Goal: Register for event/course

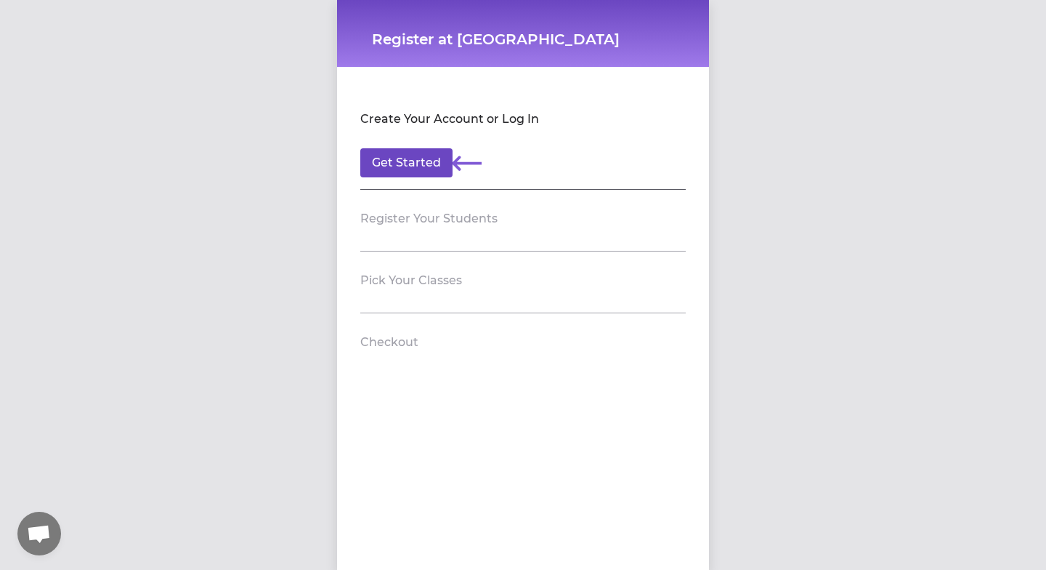
click at [421, 163] on button "Get Started" at bounding box center [406, 162] width 92 height 29
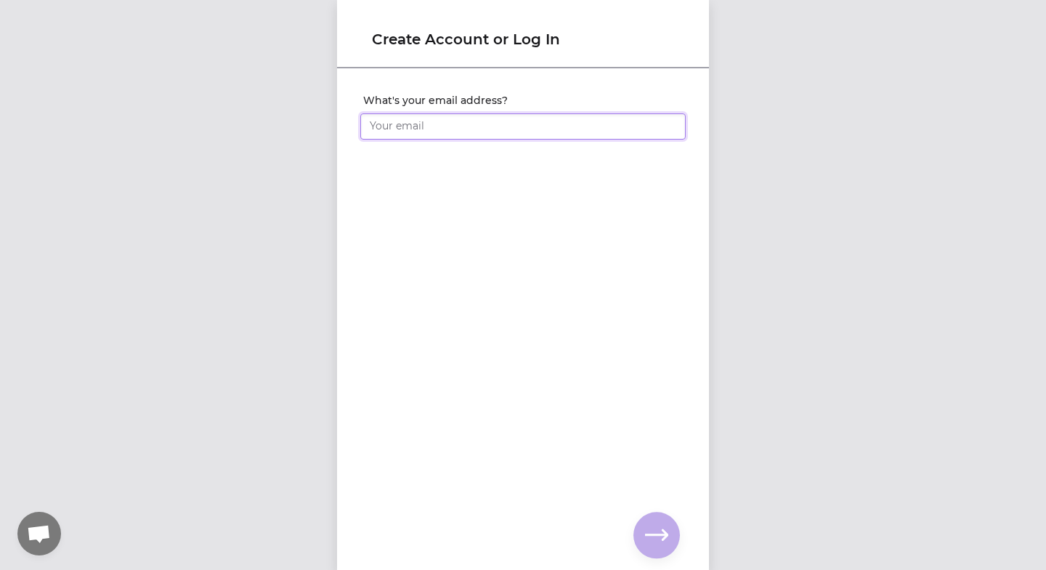
type input "[EMAIL_ADDRESS][DOMAIN_NAME]"
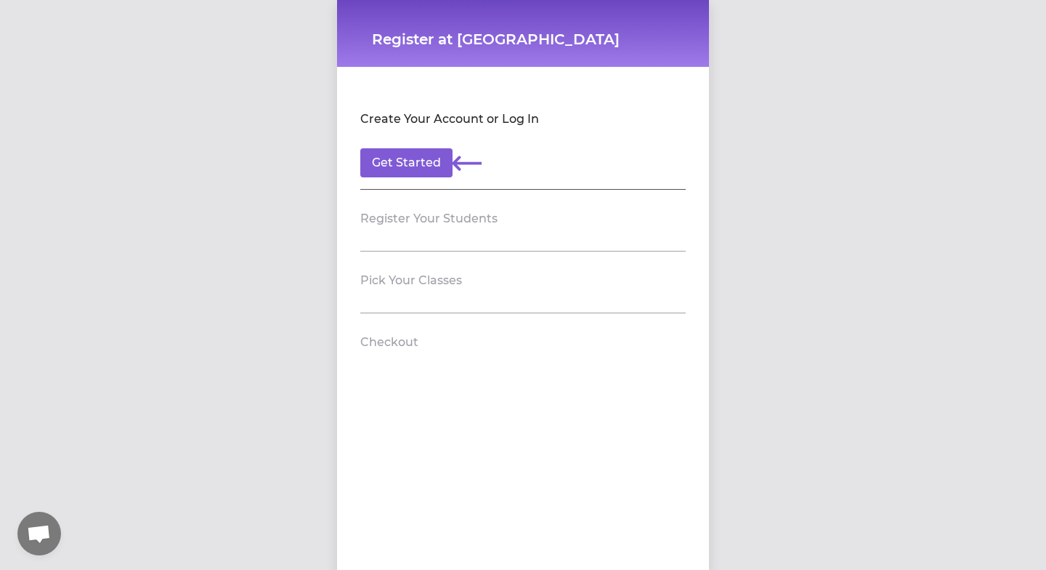
click at [411, 214] on h2 "Register Your Students" at bounding box center [428, 218] width 137 height 17
click at [419, 176] on button "Get Started" at bounding box center [406, 162] width 92 height 29
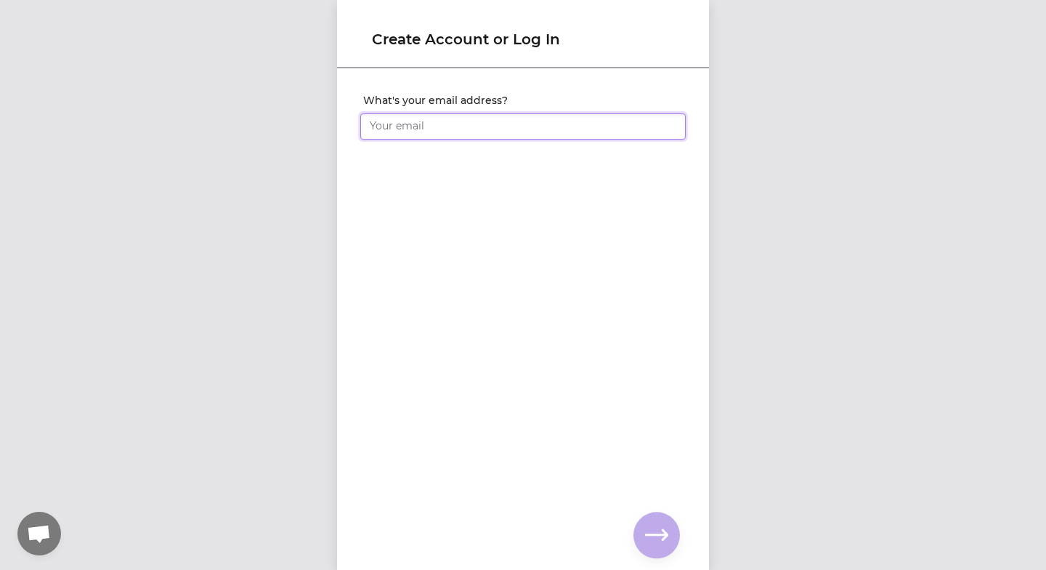
type input "[EMAIL_ADDRESS][DOMAIN_NAME]"
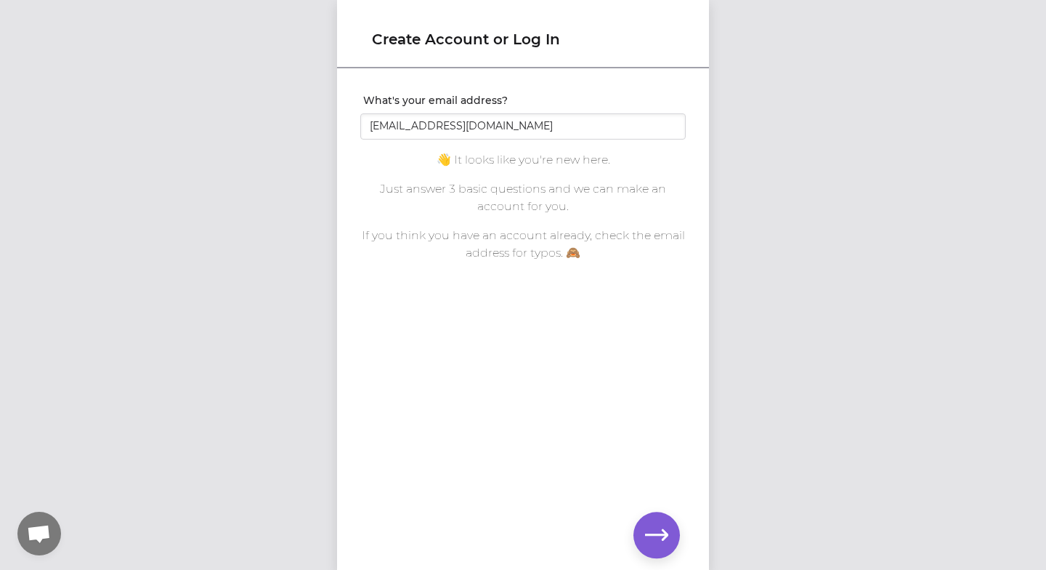
click at [664, 548] on button "button" at bounding box center [657, 535] width 47 height 47
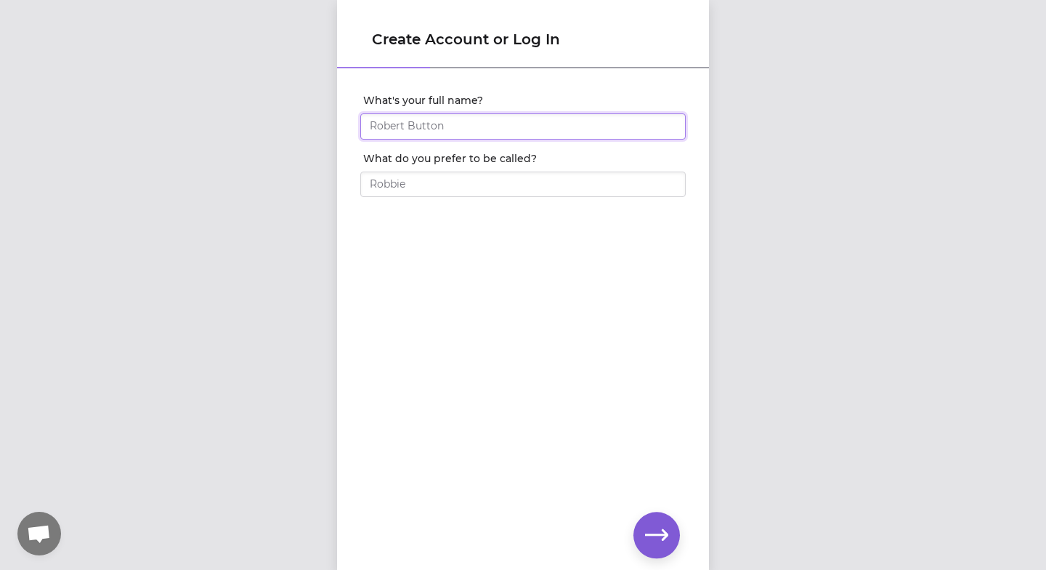
click at [497, 134] on input "What's your full name?" at bounding box center [523, 126] width 326 height 26
type input "[PERSON_NAME]"
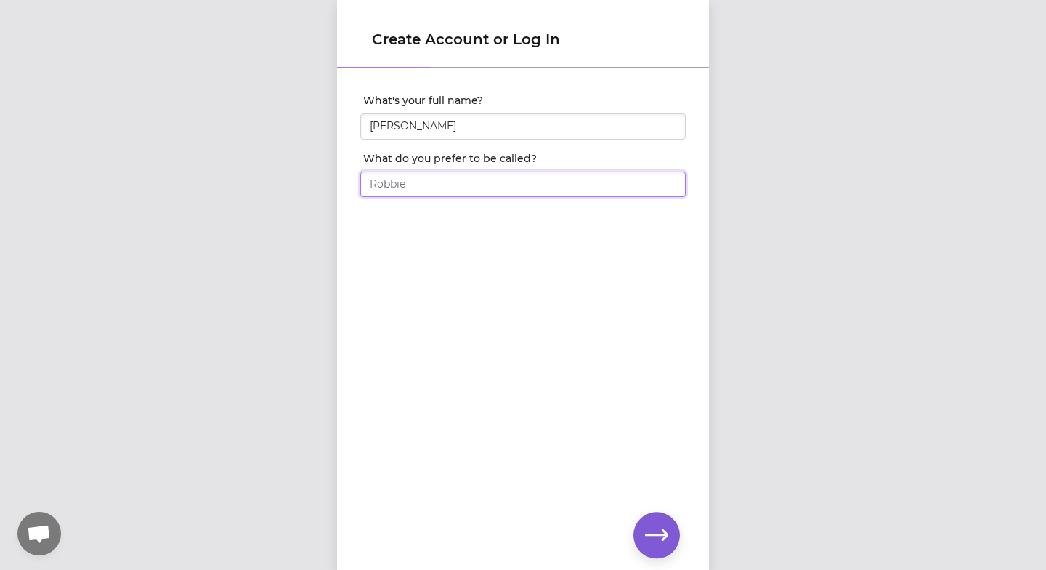
click at [457, 187] on input "What do you prefer to be called?" at bounding box center [523, 184] width 326 height 26
type input "[PERSON_NAME]"
click input "submit" at bounding box center [0, 0] width 0 height 0
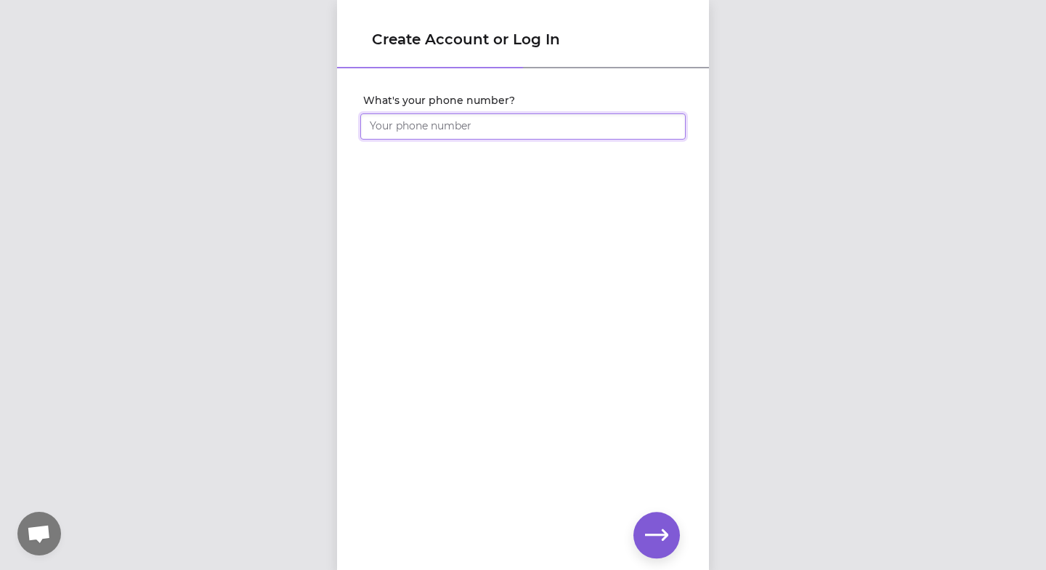
click at [491, 126] on input "What's your phone number?" at bounding box center [523, 126] width 326 height 26
type input "[PHONE_NUMBER]"
click input "submit" at bounding box center [0, 0] width 0 height 0
click at [506, 218] on div "Set your account password" at bounding box center [523, 295] width 372 height 451
click at [658, 530] on icon "button" at bounding box center [656, 534] width 23 height 23
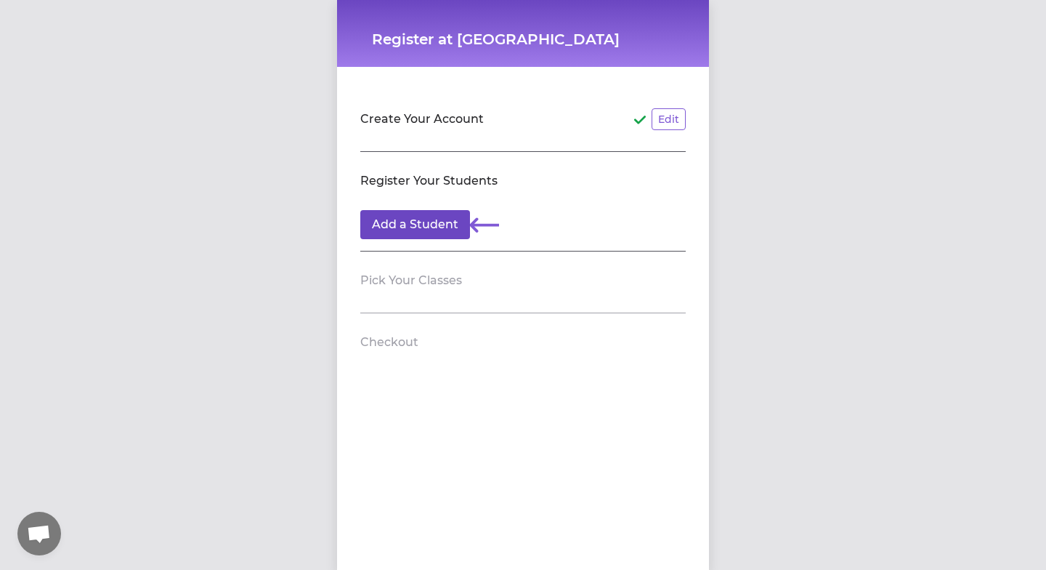
click at [436, 222] on button "Add a Student" at bounding box center [415, 224] width 110 height 29
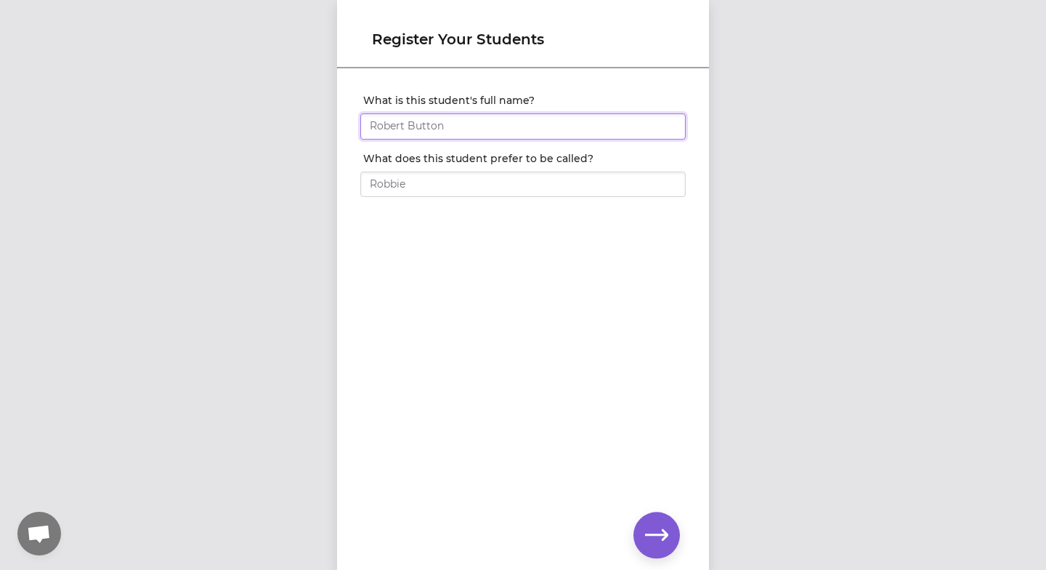
click at [449, 132] on input "What is this student's full name?" at bounding box center [523, 126] width 326 height 26
type input "Willow [PERSON_NAME]"
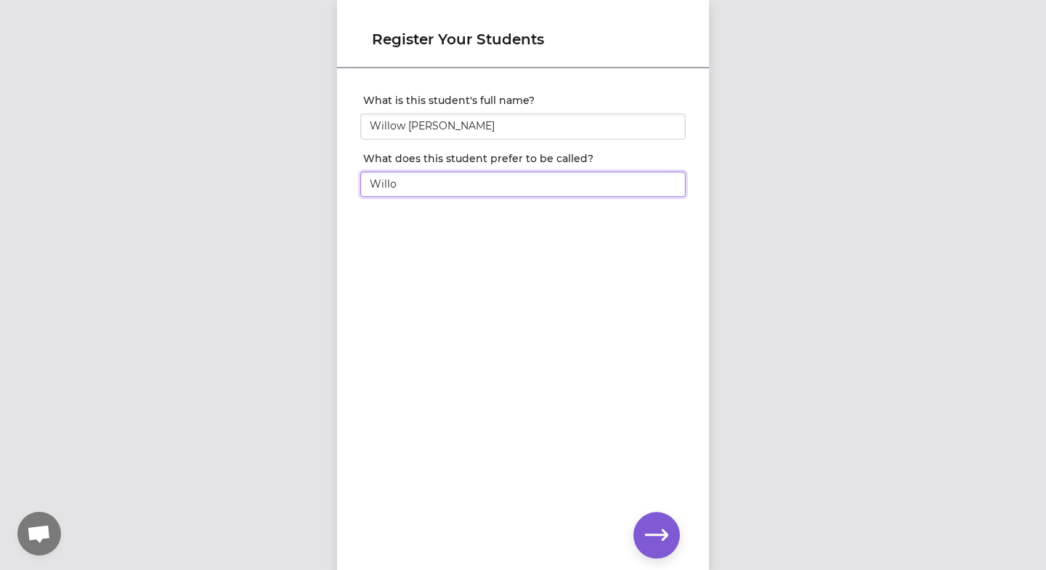
type input "Willow"
click input "submit" at bounding box center [0, 0] width 0 height 0
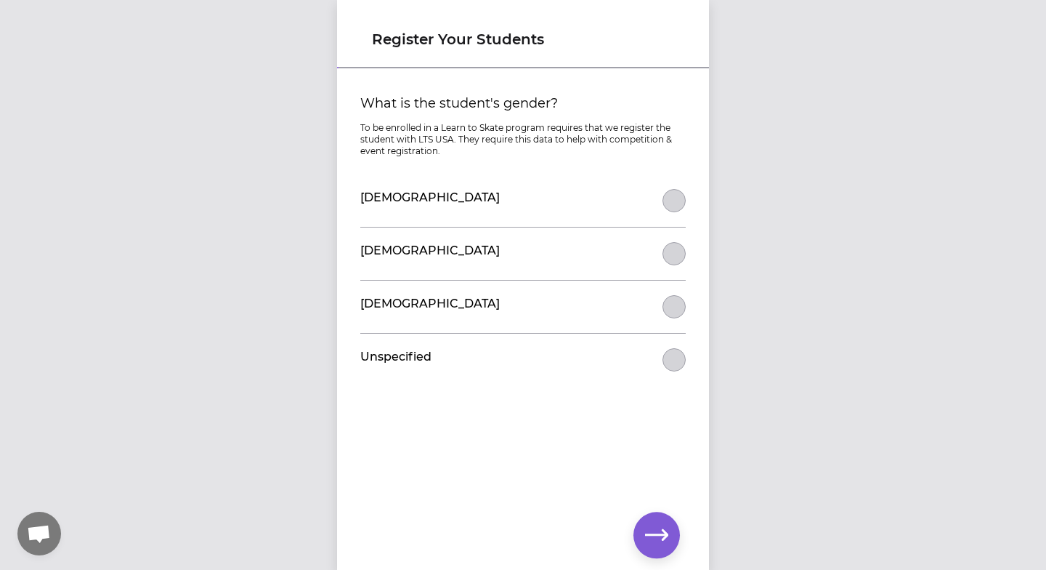
click at [666, 197] on button "What is the student's gender?" at bounding box center [674, 200] width 23 height 23
click at [660, 533] on icon "button" at bounding box center [656, 534] width 23 height 23
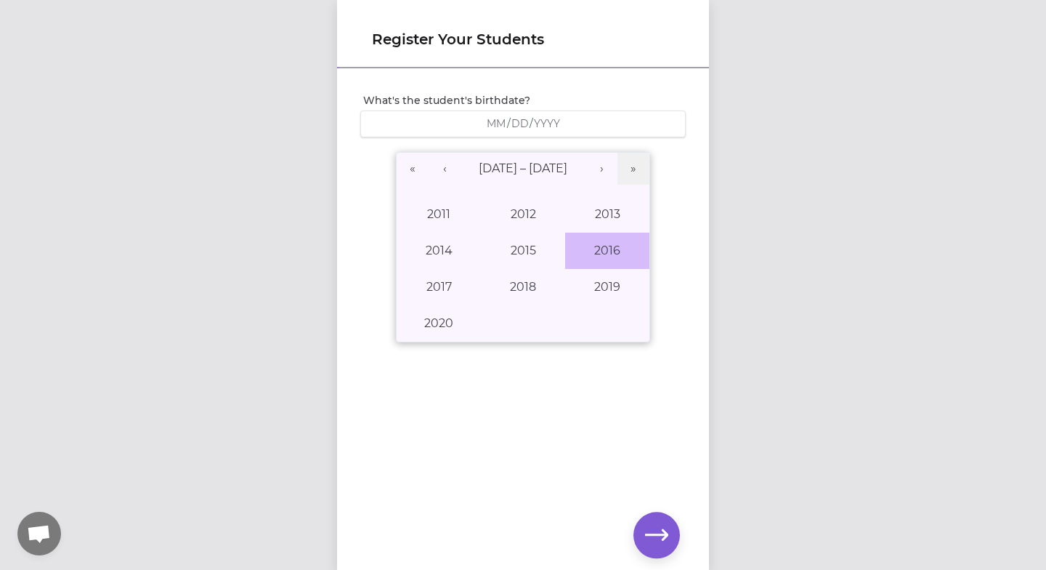
click at [600, 244] on button "2016" at bounding box center [607, 251] width 84 height 36
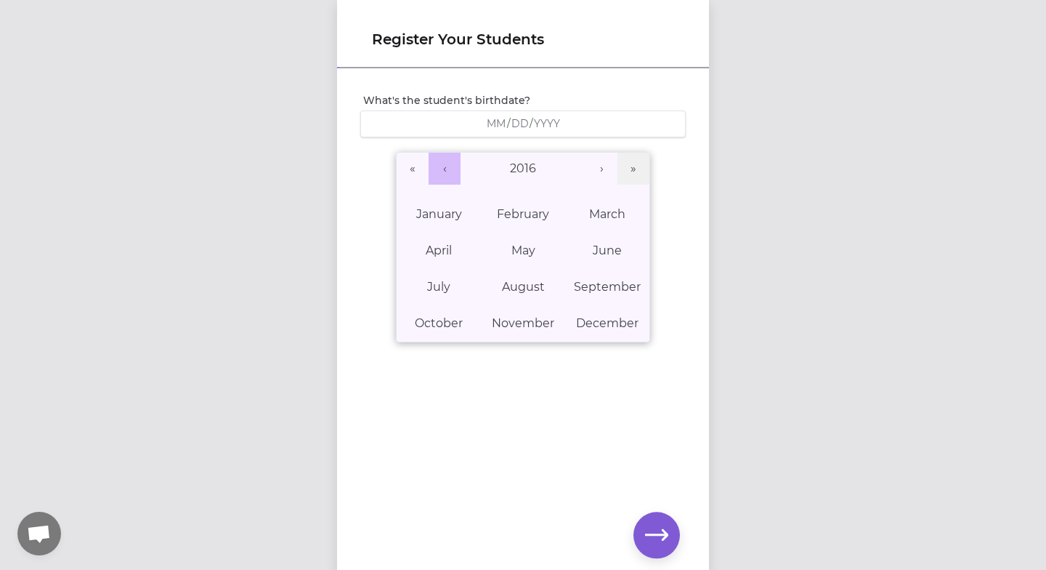
click at [443, 163] on button "‹" at bounding box center [445, 169] width 32 height 32
click at [600, 169] on button "›" at bounding box center [602, 169] width 32 height 32
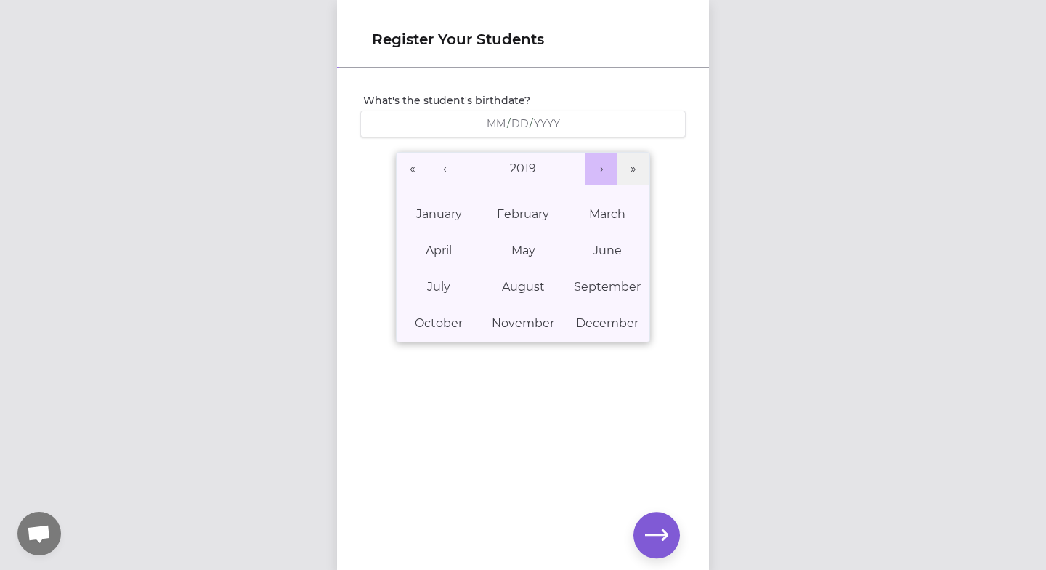
click at [600, 169] on button "›" at bounding box center [602, 169] width 32 height 32
click at [591, 243] on button "June" at bounding box center [607, 251] width 84 height 36
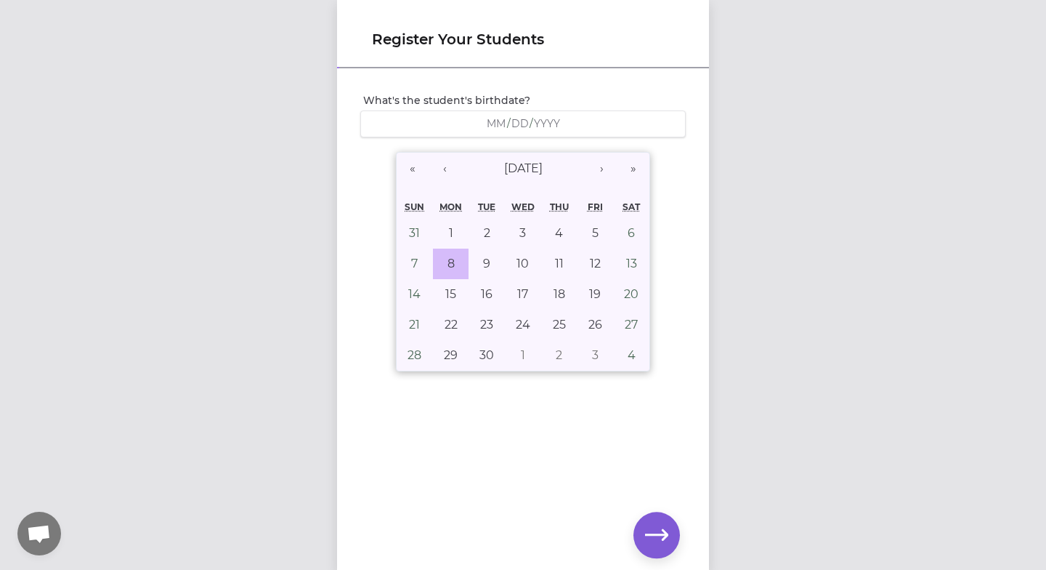
click at [455, 257] on button "8" at bounding box center [451, 264] width 36 height 31
type input "[DATE]"
type input "6"
type input "8"
type input "2020"
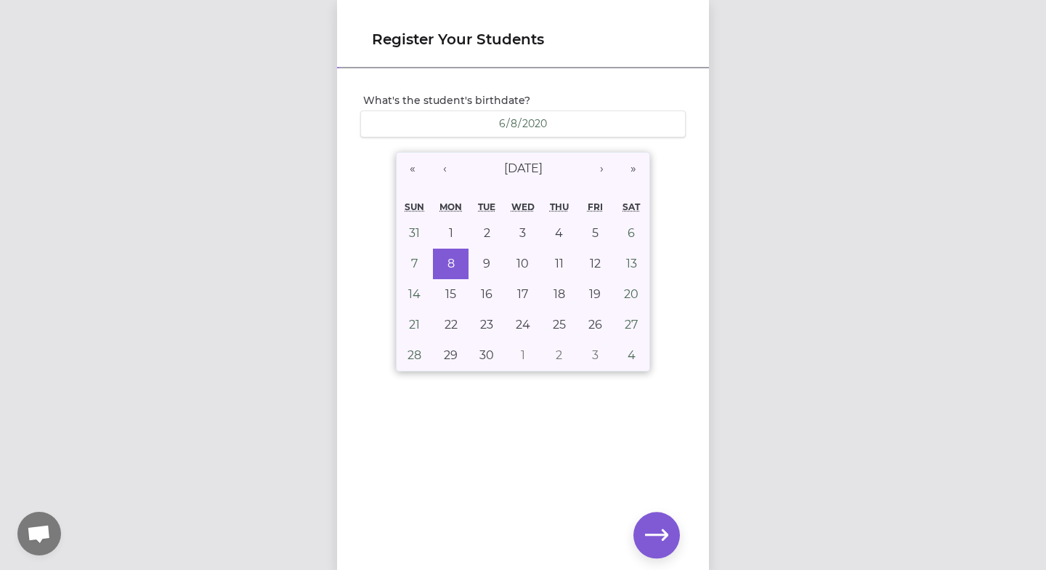
click at [660, 520] on button "button" at bounding box center [657, 535] width 47 height 47
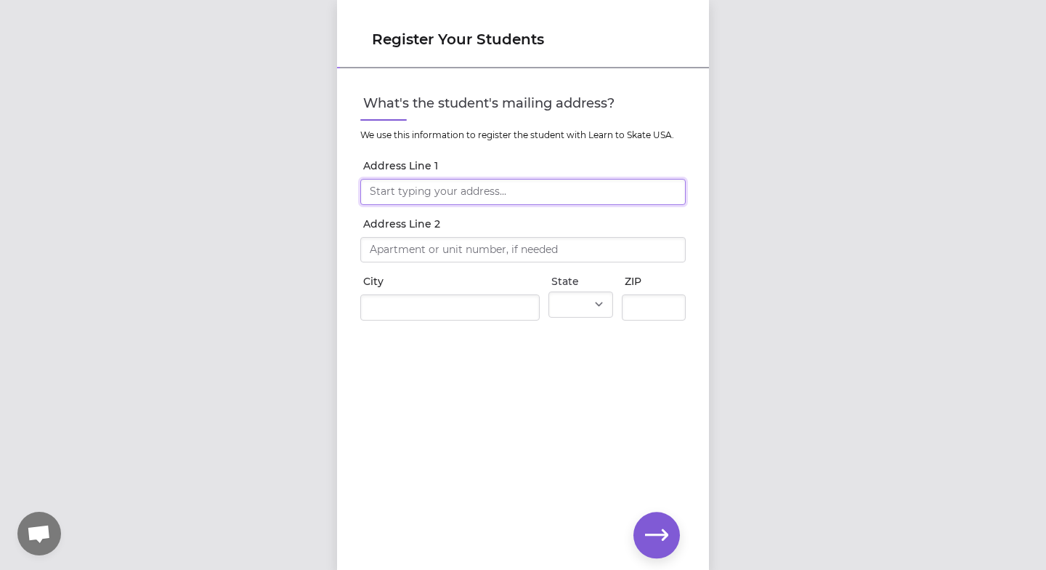
click at [510, 193] on input "Address Line 1" at bounding box center [523, 192] width 326 height 26
type input "[STREET_ADDRESS]"
type input "Whitefish"
select select "MT"
type input "59937"
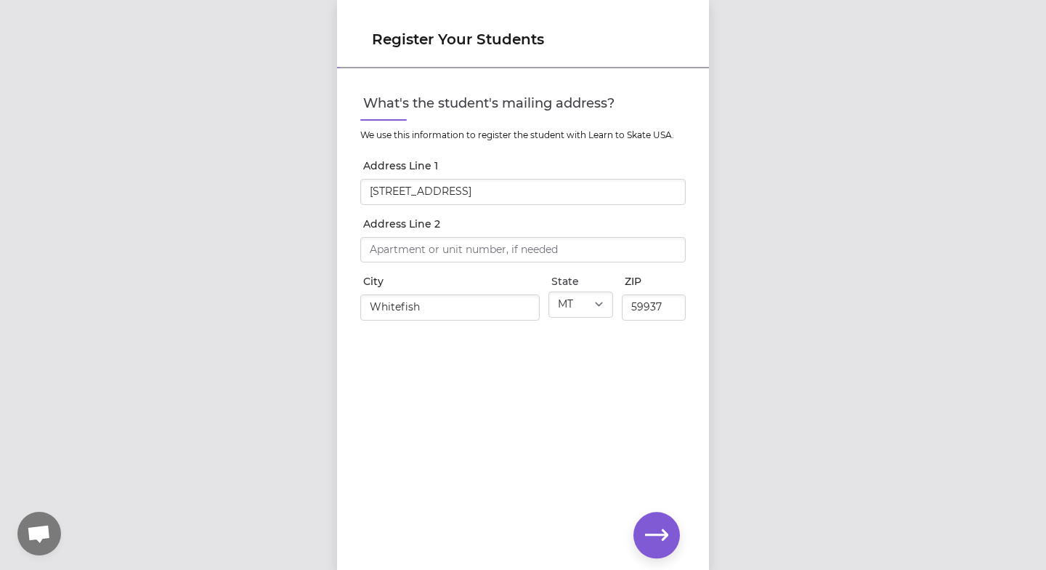
click at [654, 531] on icon "button" at bounding box center [656, 534] width 23 height 23
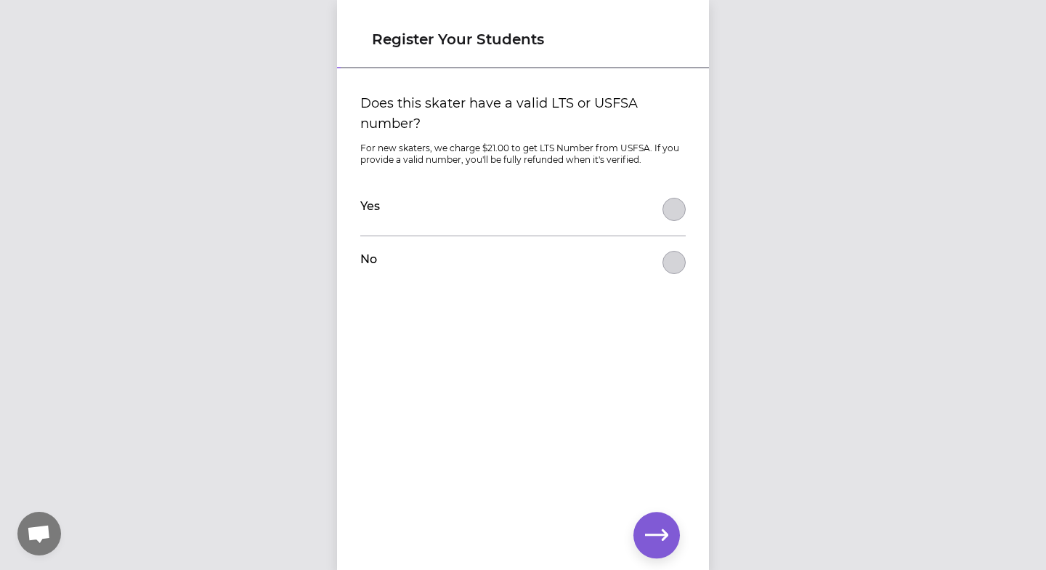
click at [673, 259] on button "Does this skater have a valid LTS or USFSA number?" at bounding box center [674, 262] width 23 height 23
click at [670, 540] on button "button" at bounding box center [657, 535] width 47 height 47
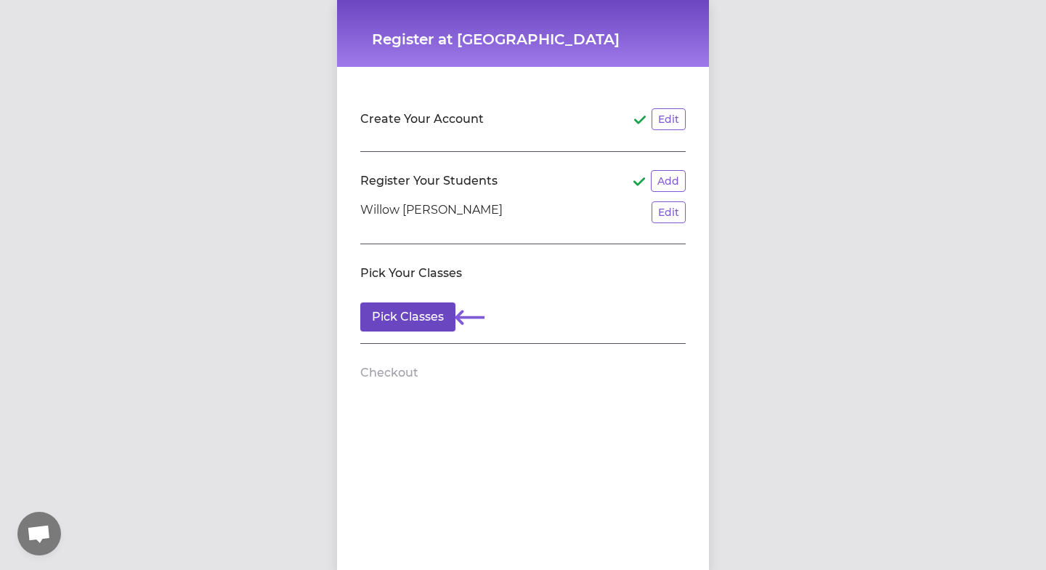
click at [436, 322] on button "Pick Classes" at bounding box center [407, 316] width 95 height 29
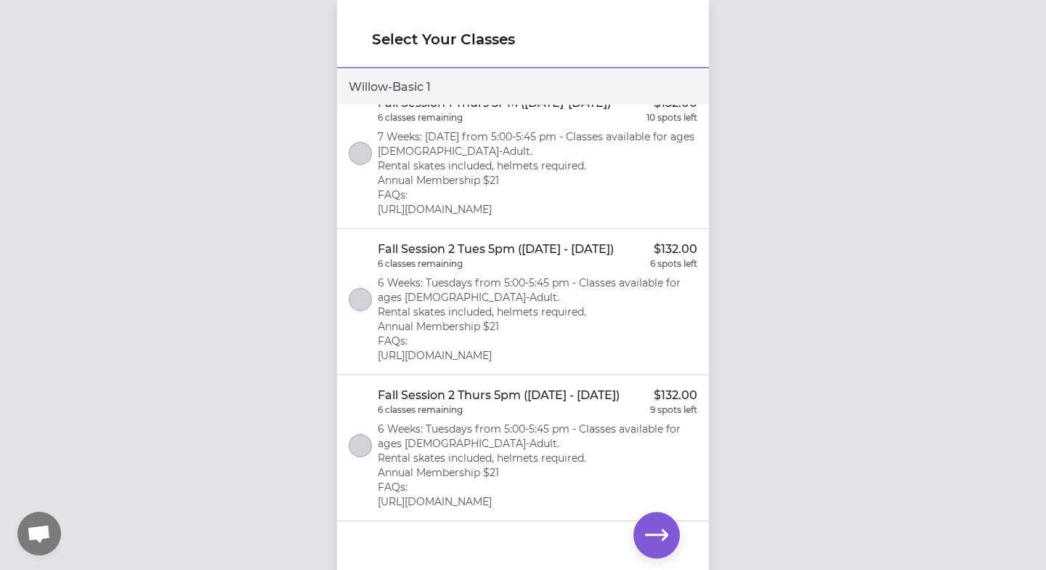
scroll to position [185, 0]
click at [361, 444] on button "select class" at bounding box center [360, 445] width 23 height 23
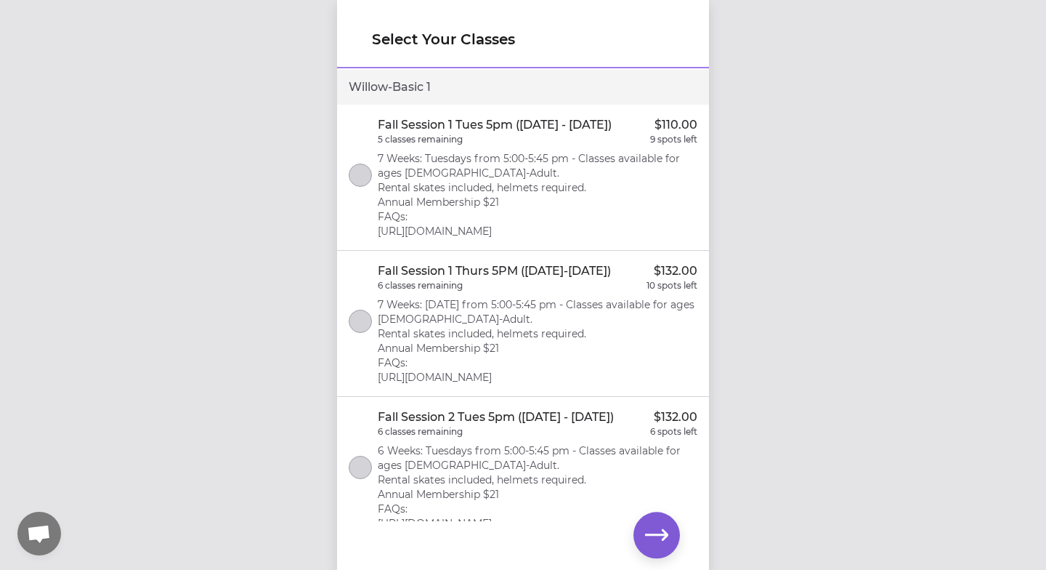
scroll to position [0, 0]
